Goal: Information Seeking & Learning: Check status

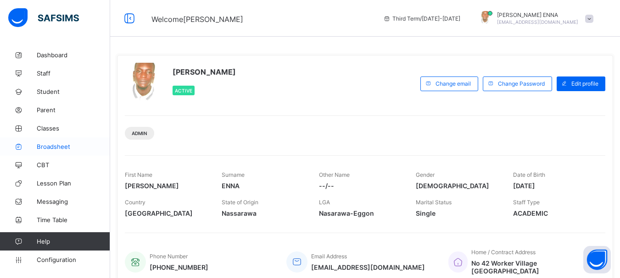
click at [50, 144] on span "Broadsheet" at bounding box center [73, 146] width 73 height 7
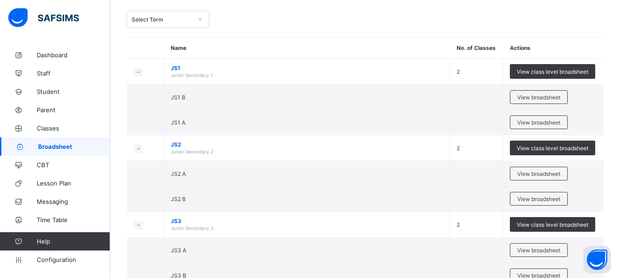
scroll to position [48, 0]
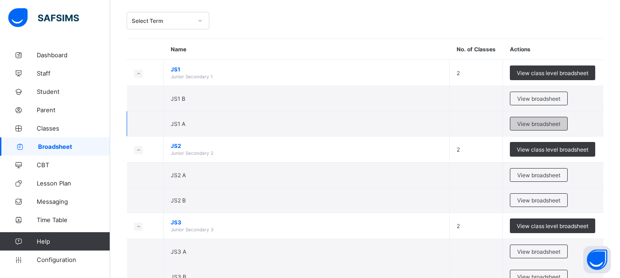
click at [542, 122] on span "View broadsheet" at bounding box center [538, 124] width 43 height 7
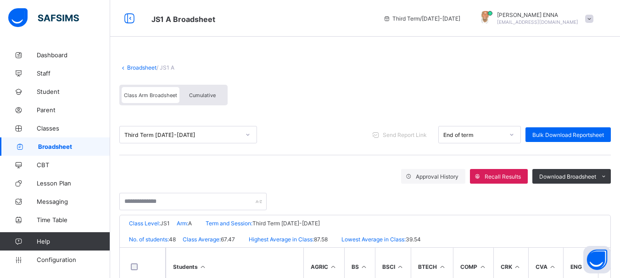
click at [200, 93] on span "Cumulative" at bounding box center [202, 95] width 27 height 6
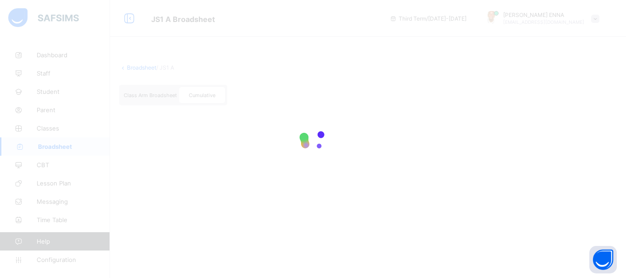
drag, startPoint x: 622, startPoint y: 77, endPoint x: 610, endPoint y: 86, distance: 15.0
click at [610, 86] on html "JS1 A Broadsheet Third Term / [DATE]-[DATE] [PERSON_NAME] [EMAIL_ADDRESS][DOMAI…" at bounding box center [313, 139] width 626 height 278
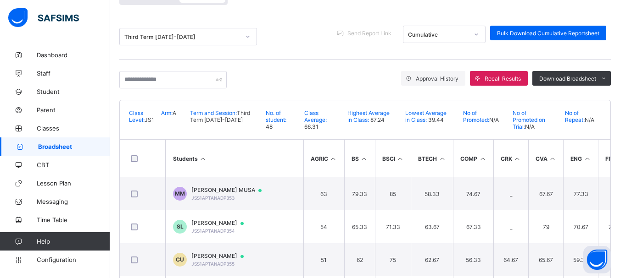
scroll to position [101, 0]
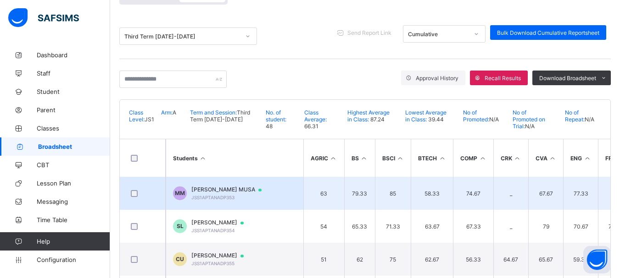
click at [246, 187] on span "[PERSON_NAME] MUSA" at bounding box center [230, 189] width 79 height 7
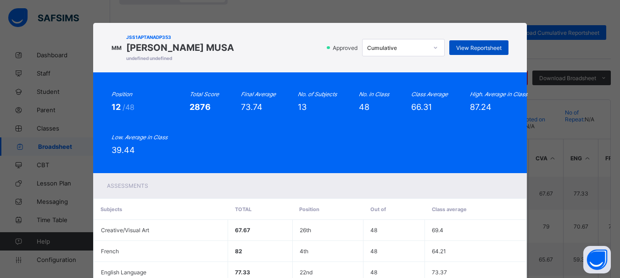
click at [466, 49] on span "View Reportsheet" at bounding box center [478, 47] width 45 height 7
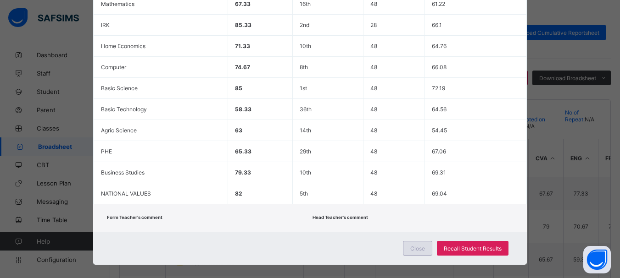
click at [419, 245] on span "Close" at bounding box center [417, 248] width 15 height 7
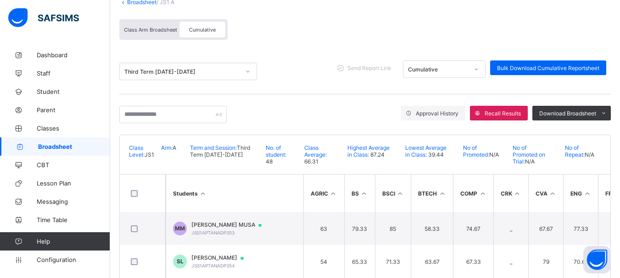
scroll to position [62, 0]
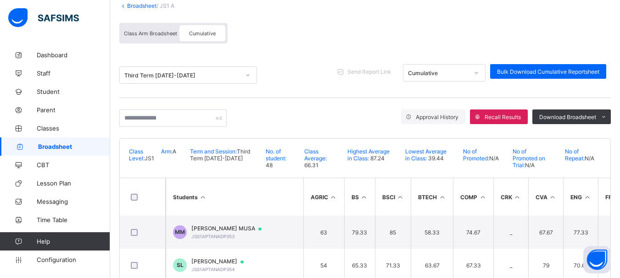
click at [383, 71] on span "Send Report Link" at bounding box center [369, 71] width 44 height 7
click at [384, 69] on span "Send Report Link" at bounding box center [369, 71] width 44 height 7
click at [371, 69] on span "Send Report Link" at bounding box center [369, 71] width 44 height 7
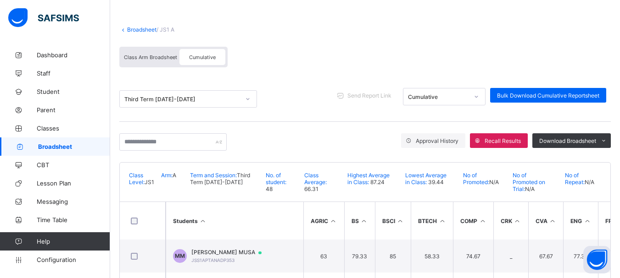
scroll to position [0, 0]
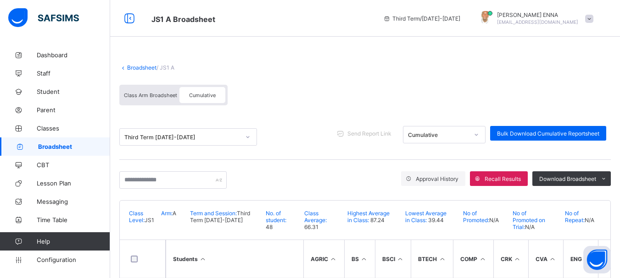
click at [593, 18] on span at bounding box center [589, 19] width 8 height 8
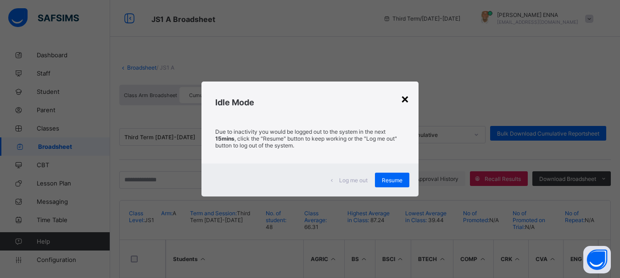
click at [406, 99] on div "×" at bounding box center [404, 99] width 9 height 16
